Goal: Task Accomplishment & Management: Use online tool/utility

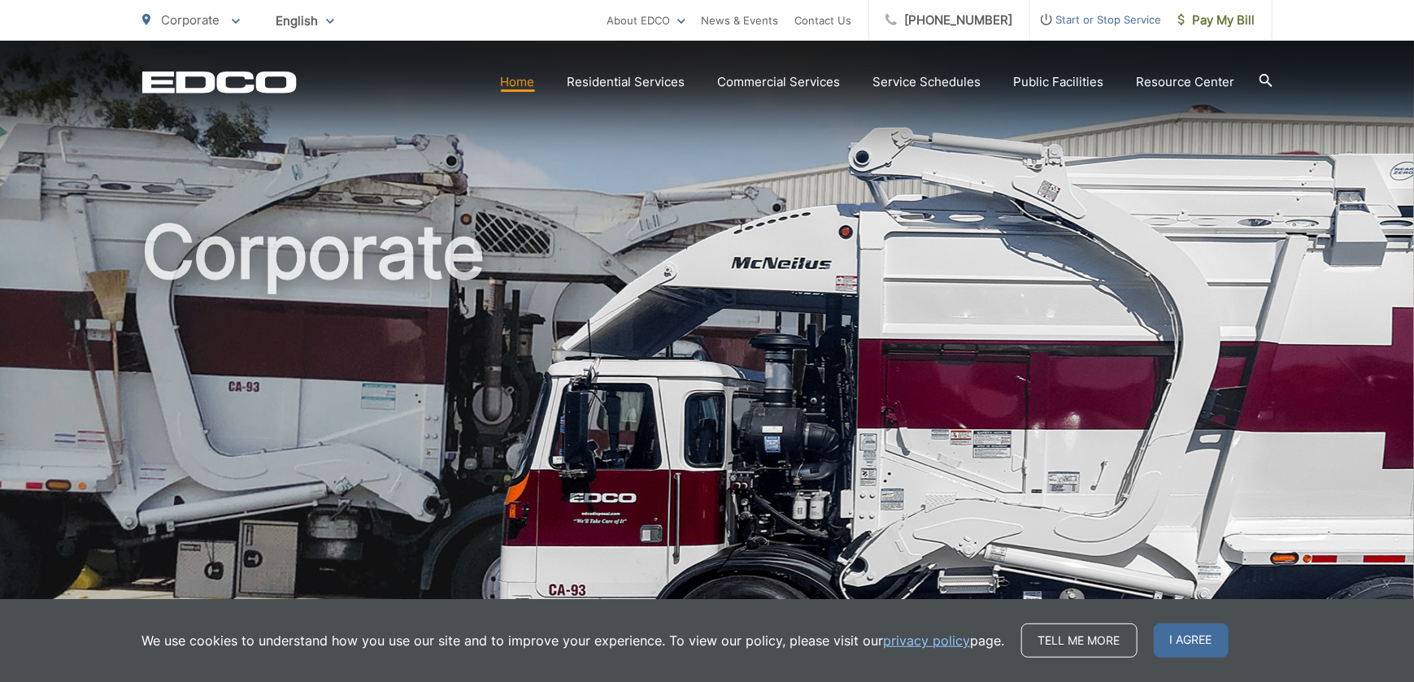
click at [229, 21] on p "Corporate" at bounding box center [191, 21] width 98 height 20
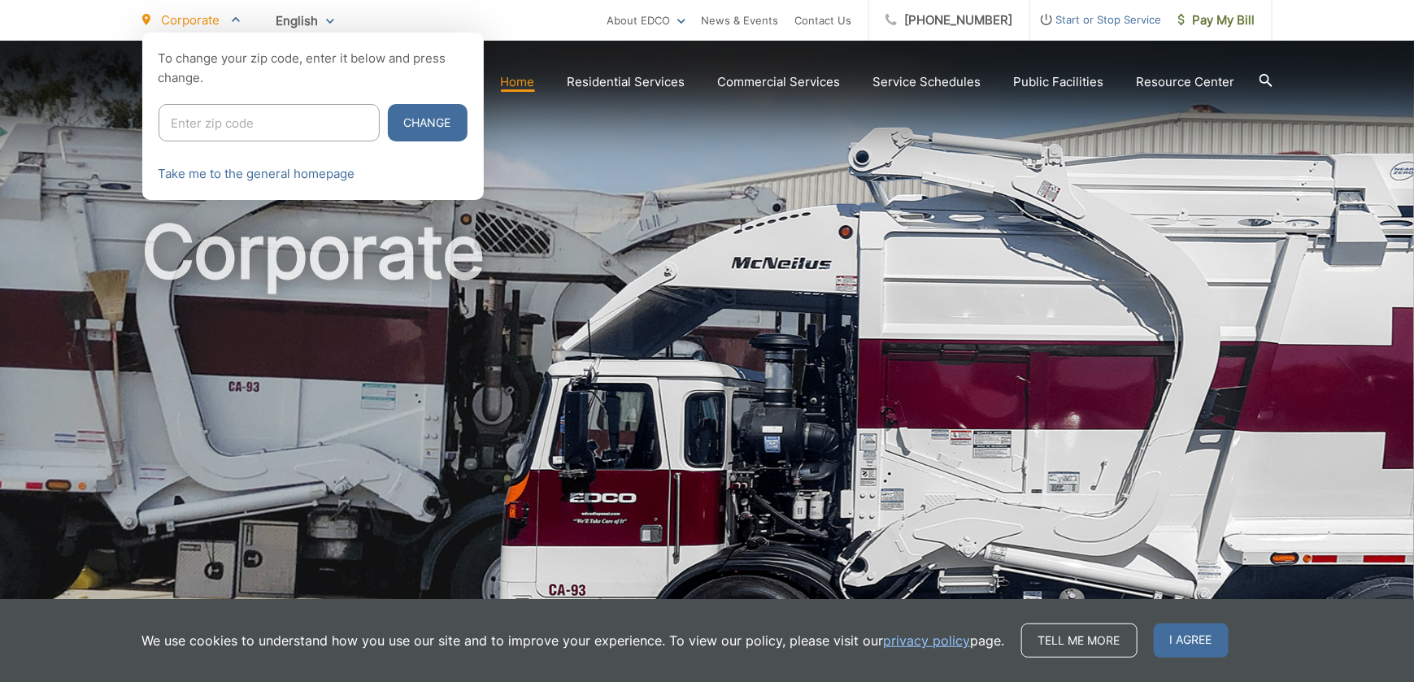
click at [198, 123] on input "Enter zip code" at bounding box center [269, 122] width 221 height 37
type input "92082"
click at [388, 123] on button "Change" at bounding box center [428, 122] width 80 height 37
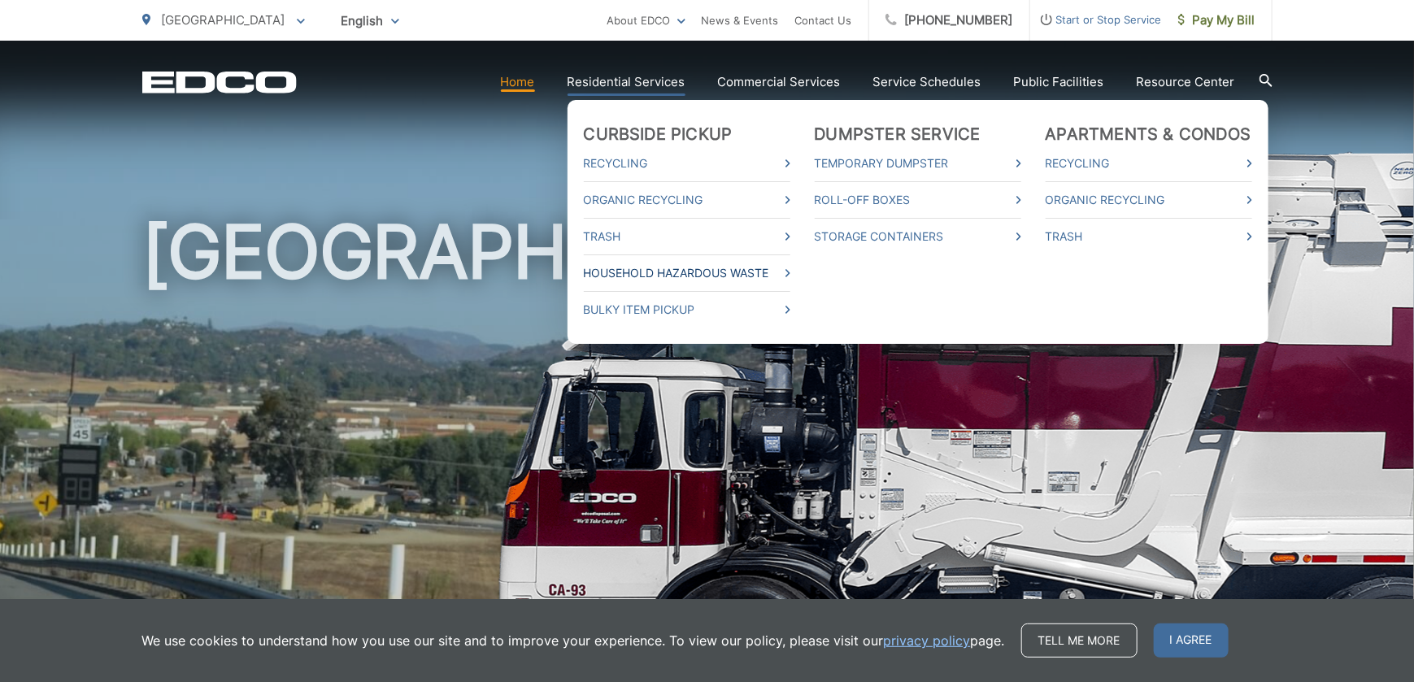
click at [643, 277] on link "Household Hazardous Waste" at bounding box center [687, 274] width 207 height 20
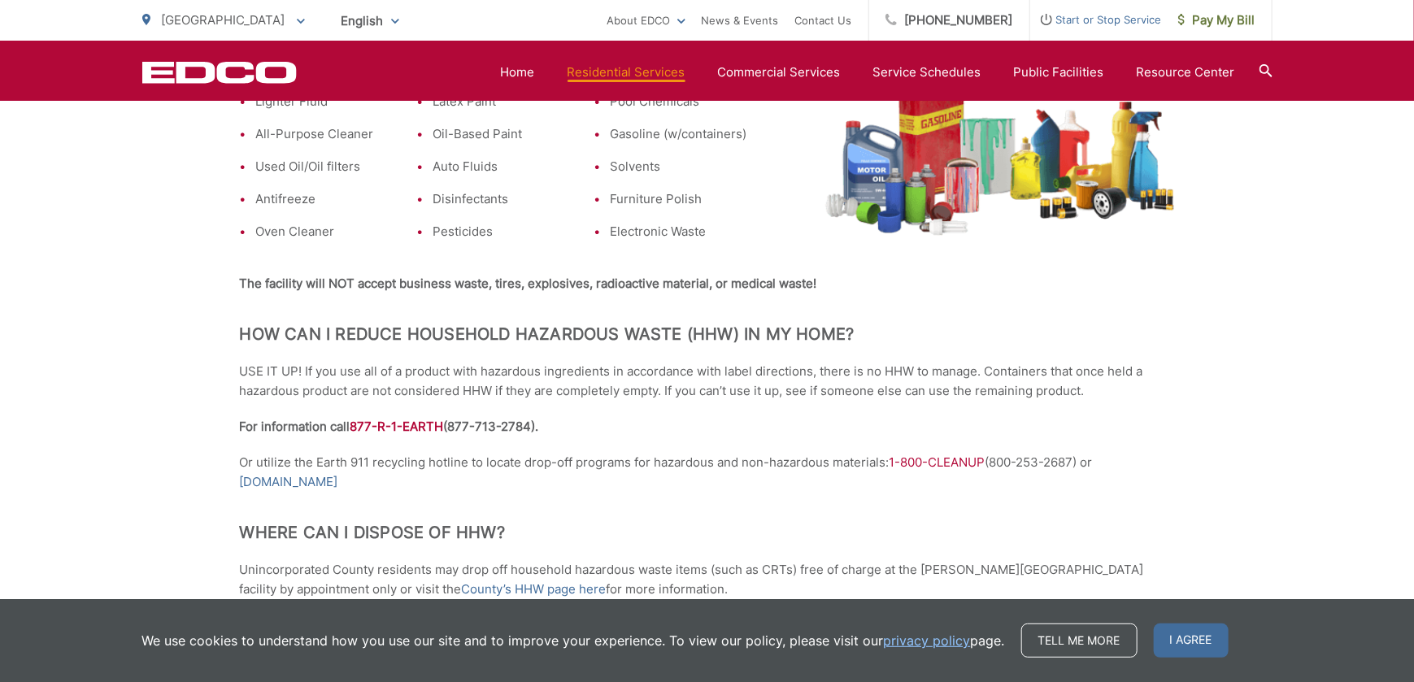
scroll to position [895, 0]
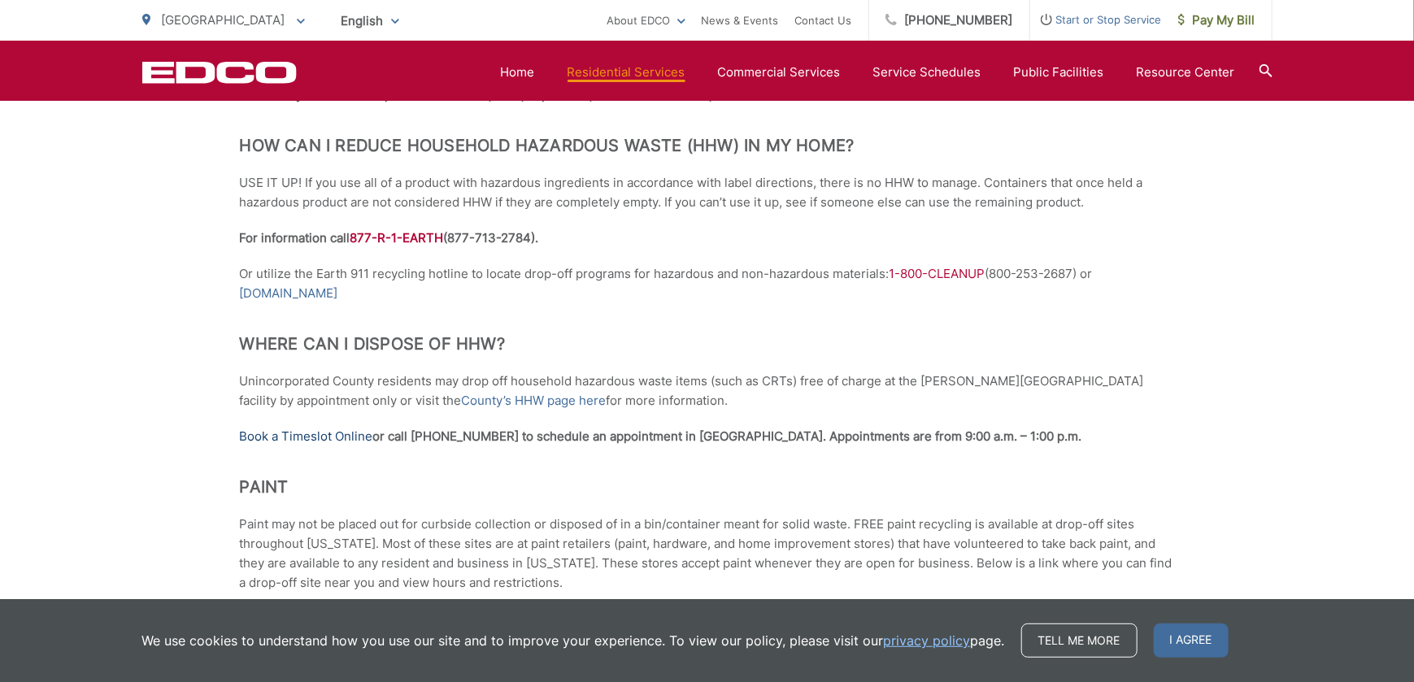
click at [314, 427] on link "Book a Timeslot Online" at bounding box center [306, 437] width 133 height 20
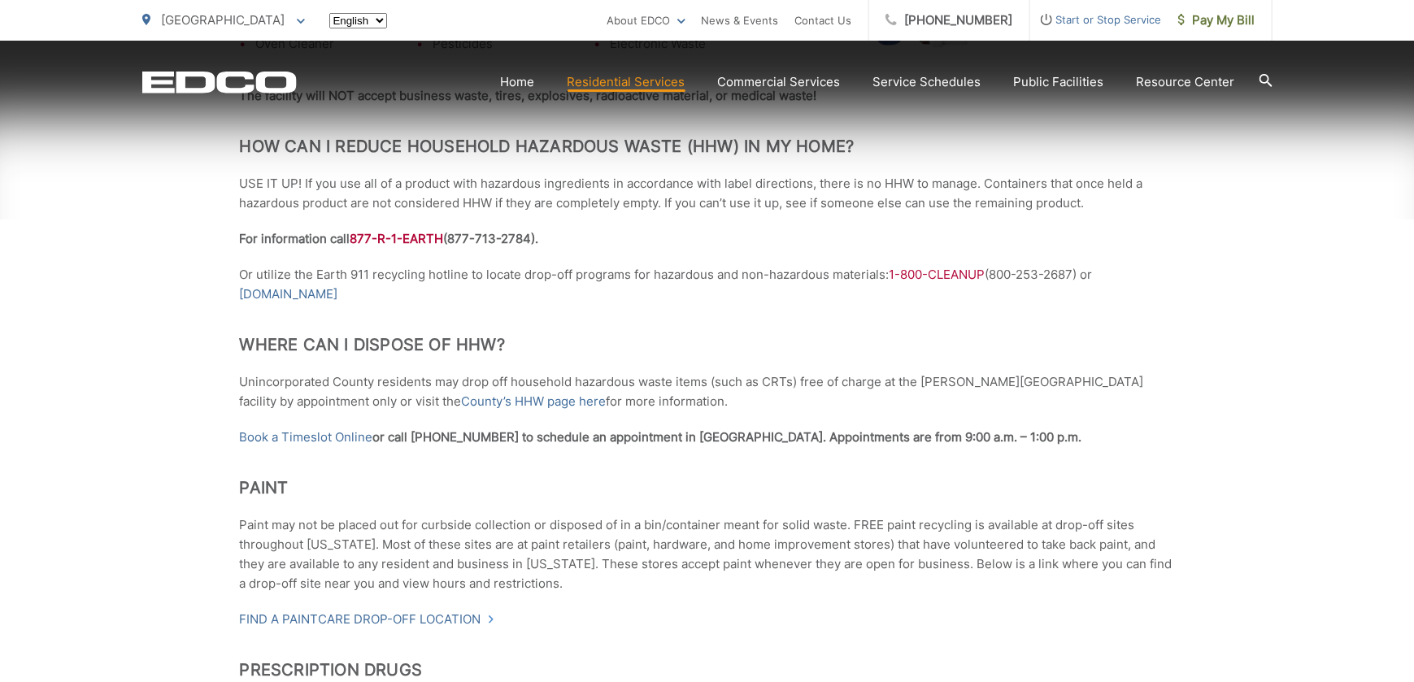
scroll to position [895, 0]
